Goal: Information Seeking & Learning: Learn about a topic

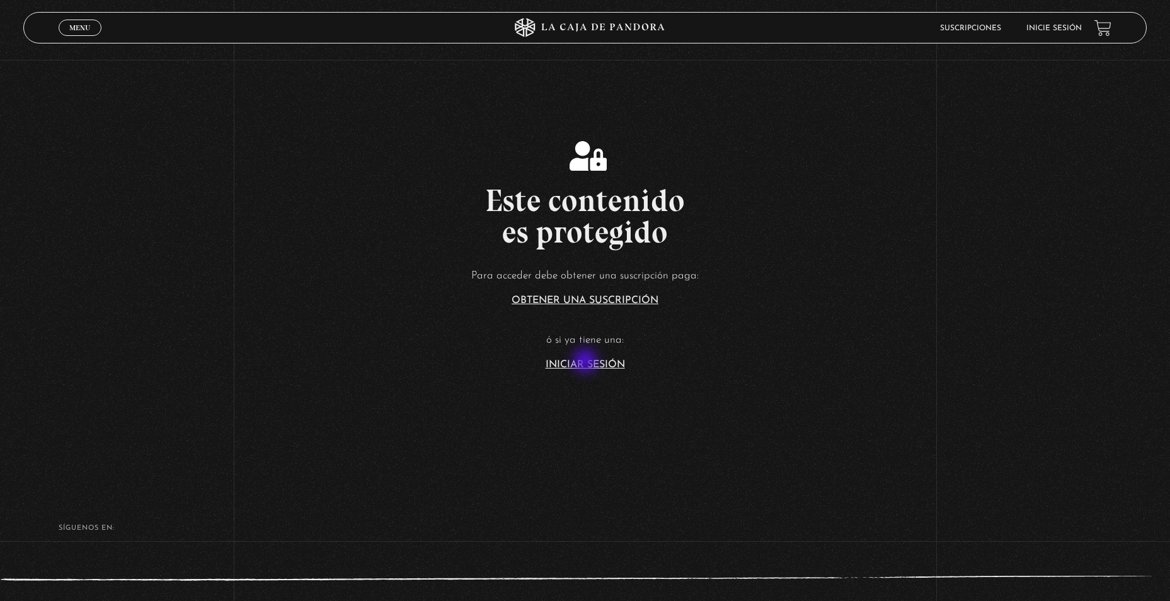
click at [586, 361] on link "Iniciar Sesión" at bounding box center [584, 365] width 79 height 10
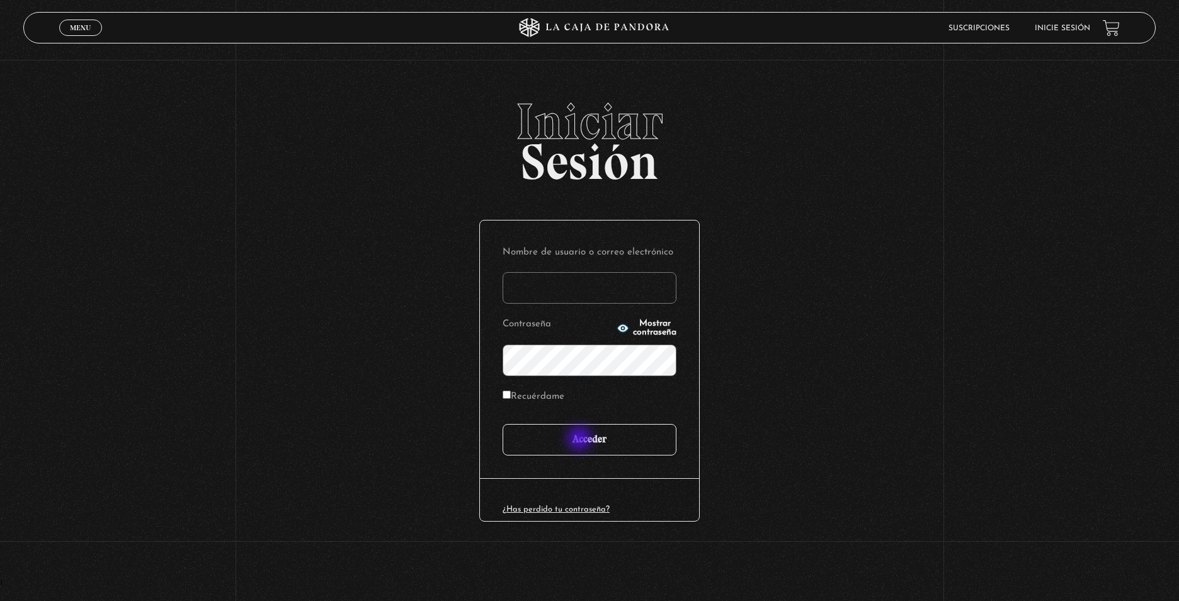
type input "CinthyaVA"
click at [581, 440] on input "Acceder" at bounding box center [590, 439] width 174 height 31
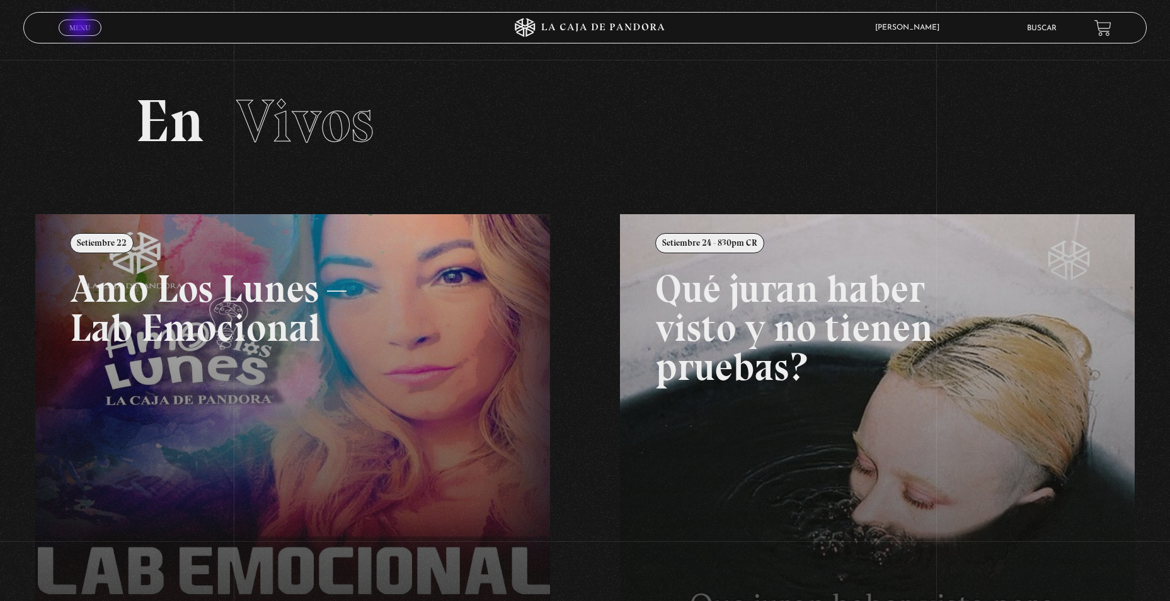
click at [81, 26] on span "Menu" at bounding box center [79, 28] width 21 height 8
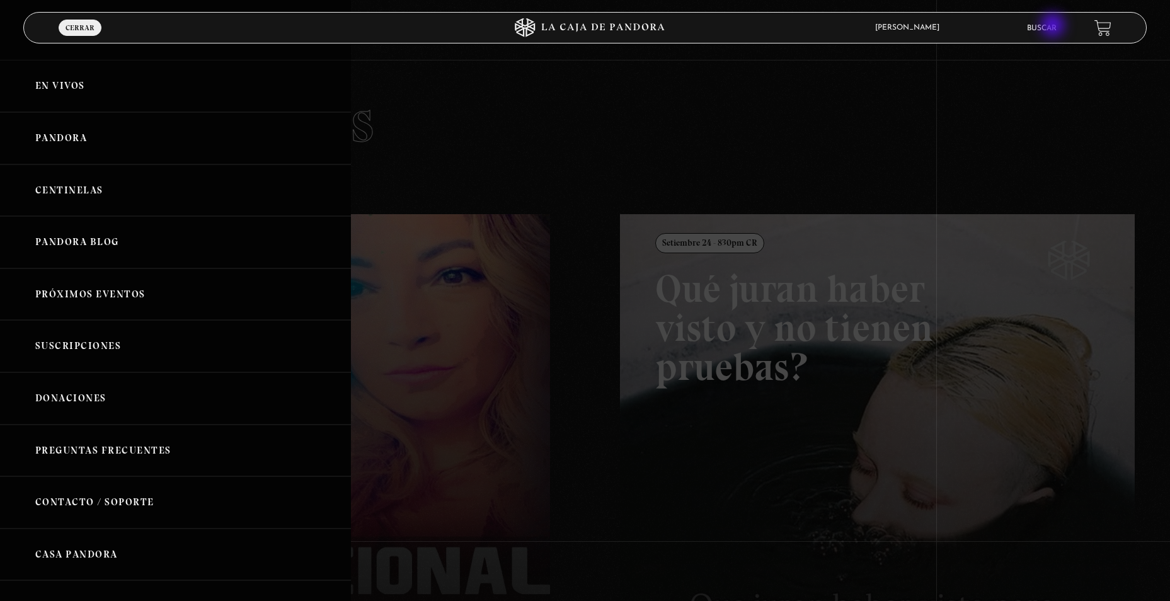
click at [1054, 26] on link "Buscar" at bounding box center [1042, 29] width 30 height 8
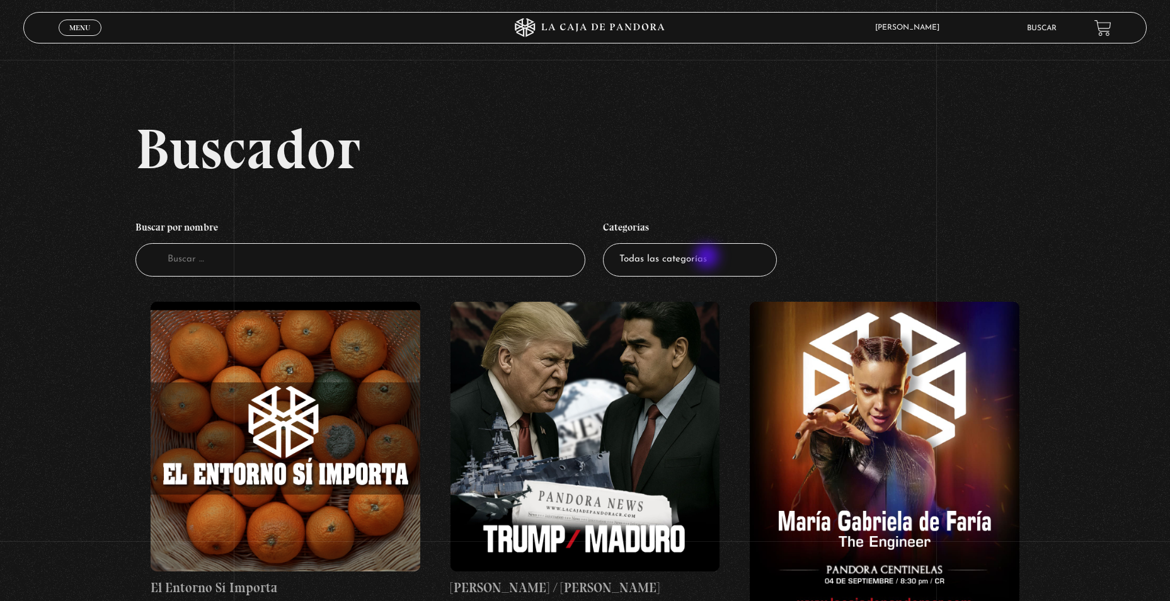
click at [708, 258] on select "Todas las categorías 11:11 Humanitario (1) Amo los [DATE] (3) Análisis de serie…" at bounding box center [690, 259] width 174 height 33
click at [678, 254] on select "Todas las categorías 11:11 Humanitario (1) Amo los [DATE] (3) Análisis de serie…" at bounding box center [690, 259] width 174 height 33
select select "mundo-espiritual"
click at [607, 243] on select "Todas las categorías 11:11 Humanitario (1) Amo los [DATE] (3) Análisis de serie…" at bounding box center [690, 259] width 174 height 33
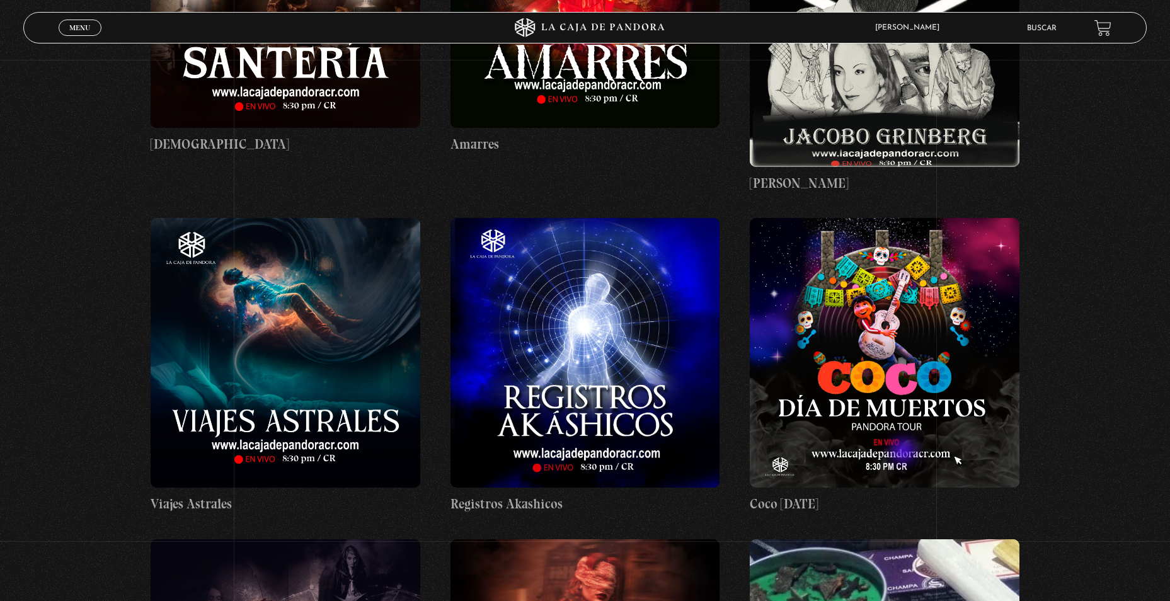
scroll to position [1134, 0]
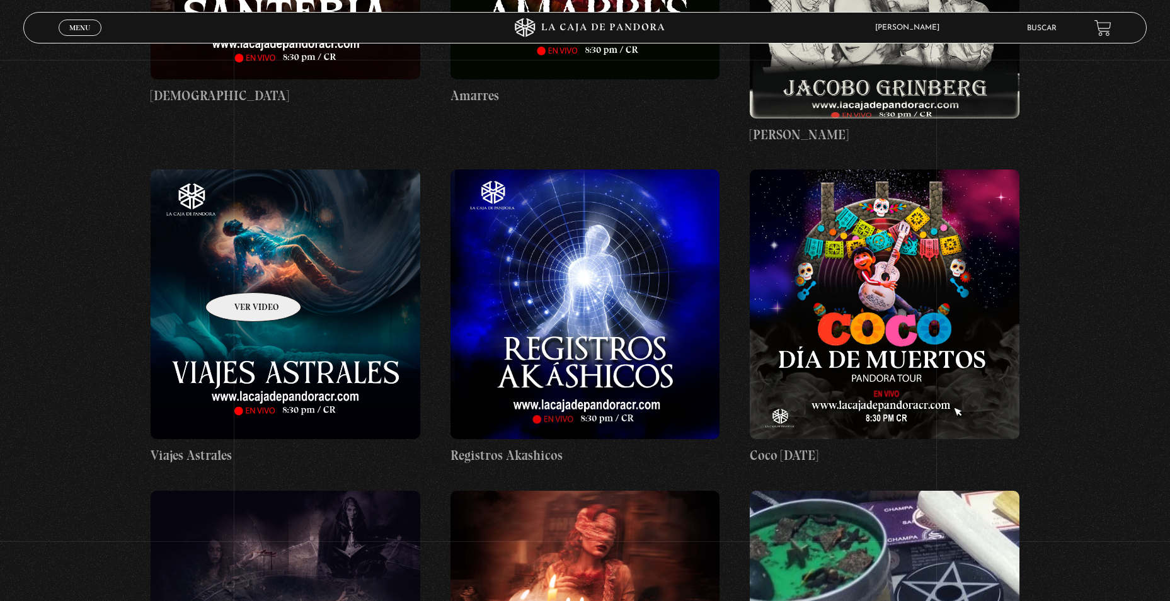
click at [237, 273] on figure at bounding box center [286, 304] width 270 height 270
